Goal: Task Accomplishment & Management: Complete application form

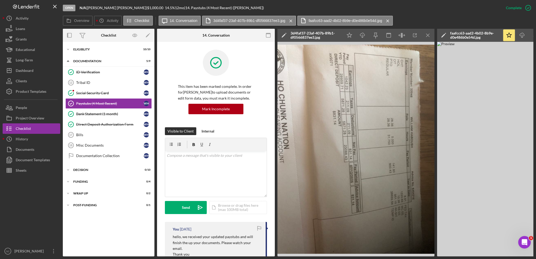
scroll to position [189, 0]
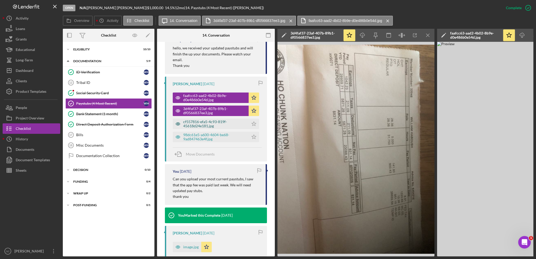
click at [196, 122] on div "cf557816-efa5-4c93-819f-45618d24e181.jpg" at bounding box center [214, 124] width 63 height 8
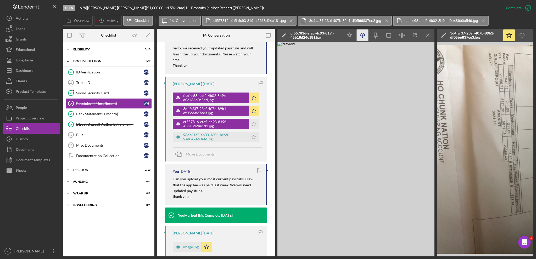
click at [360, 37] on icon "Icon/Download" at bounding box center [363, 36] width 12 height 12
click at [255, 122] on icon "Icon/Star" at bounding box center [254, 124] width 10 height 10
click at [208, 135] on div "98dc61e5-a600-4604-be68-9ad847463e4f.jpg" at bounding box center [214, 137] width 63 height 8
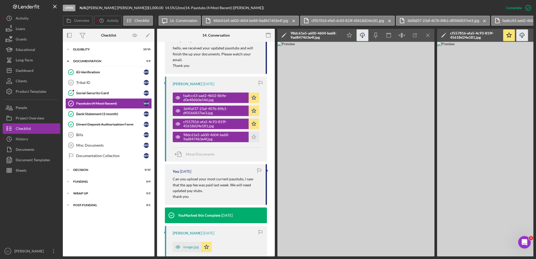
click at [361, 34] on icon "Icon/Download" at bounding box center [363, 36] width 12 height 12
click at [256, 137] on icon "Icon/Star" at bounding box center [254, 137] width 10 height 10
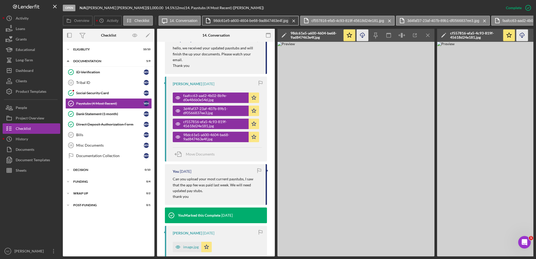
click at [292, 19] on icon "Icon/Menu Close" at bounding box center [293, 20] width 9 height 13
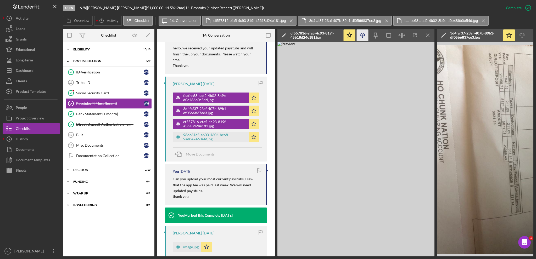
click at [292, 19] on icon "Icon/Menu Close" at bounding box center [291, 20] width 9 height 13
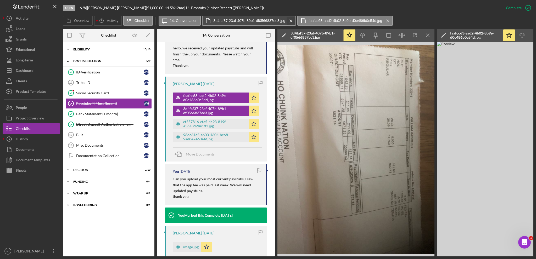
click at [291, 20] on icon "Icon/Menu Close" at bounding box center [290, 20] width 9 height 13
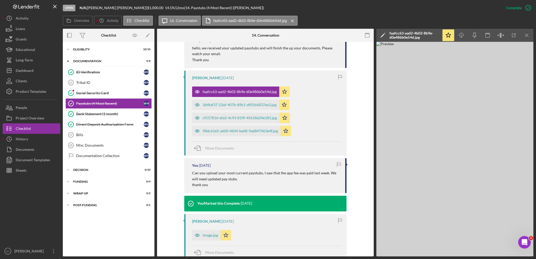
click at [291, 20] on icon "Icon/Menu Close" at bounding box center [292, 20] width 9 height 13
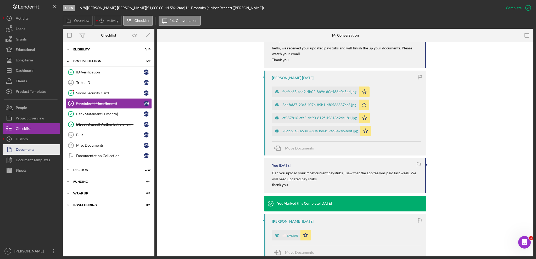
click at [41, 150] on button "Documents" at bounding box center [32, 149] width 58 height 10
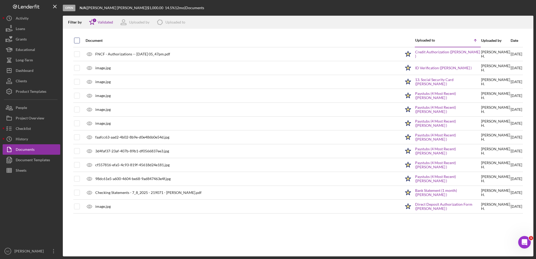
click at [78, 40] on input "checkbox" at bounding box center [76, 40] width 5 height 5
checkbox input "true"
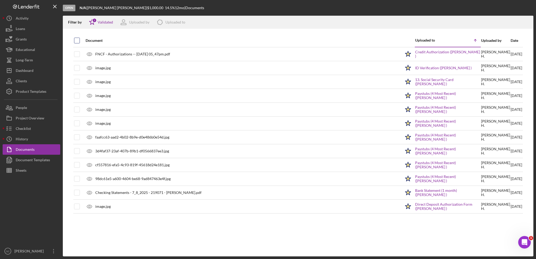
checkbox input "true"
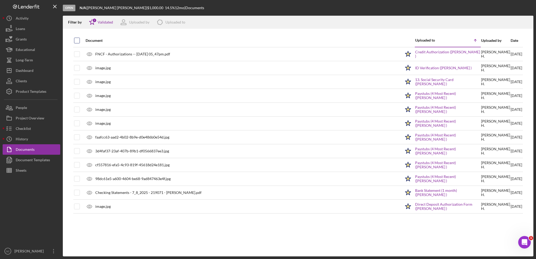
checkbox input "true"
click at [531, 24] on icon "Icon/Download" at bounding box center [527, 22] width 12 height 12
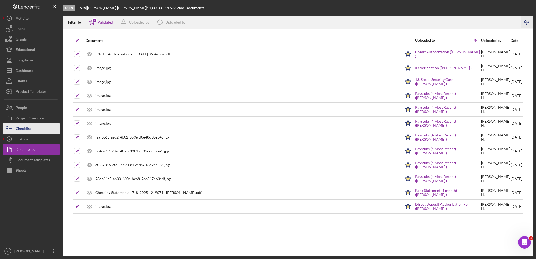
click at [14, 126] on icon "button" at bounding box center [9, 128] width 13 height 13
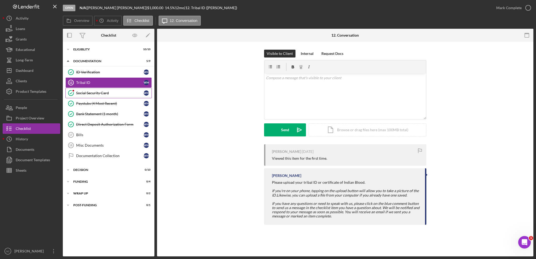
click at [105, 94] on div "Social Security Card" at bounding box center [110, 93] width 68 height 4
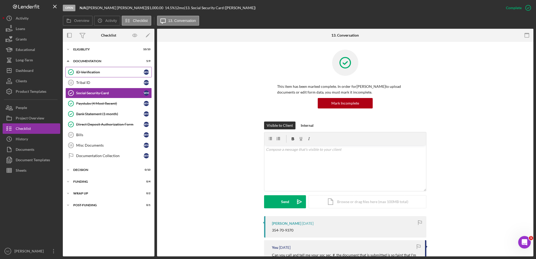
click at [101, 74] on div "ID Verification" at bounding box center [110, 72] width 68 height 4
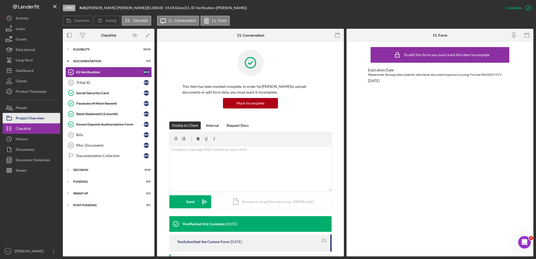
click at [28, 118] on div "Project Overview" at bounding box center [30, 119] width 29 height 12
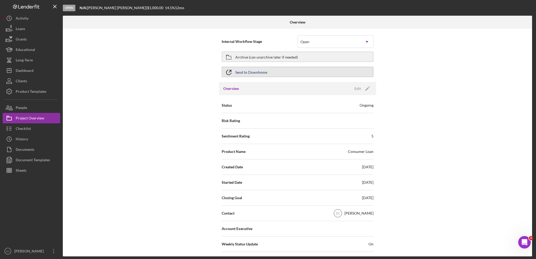
click at [236, 69] on button "Send to Downhome" at bounding box center [298, 72] width 152 height 10
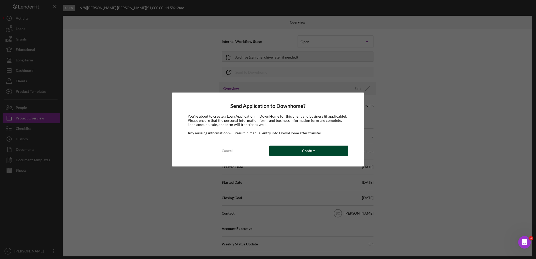
click at [281, 147] on button "Confirm" at bounding box center [308, 151] width 79 height 10
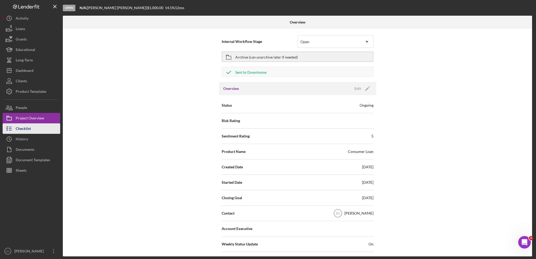
click at [25, 130] on div "Checklist" at bounding box center [23, 130] width 15 height 12
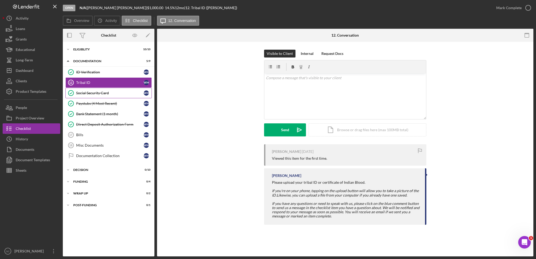
click at [83, 96] on link "Social Security Card Social Security Card W H" at bounding box center [108, 93] width 86 height 10
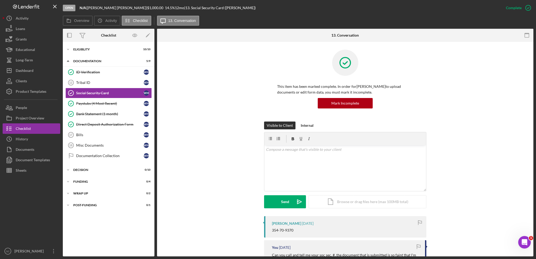
scroll to position [105, 0]
